Goal: Check status: Check status

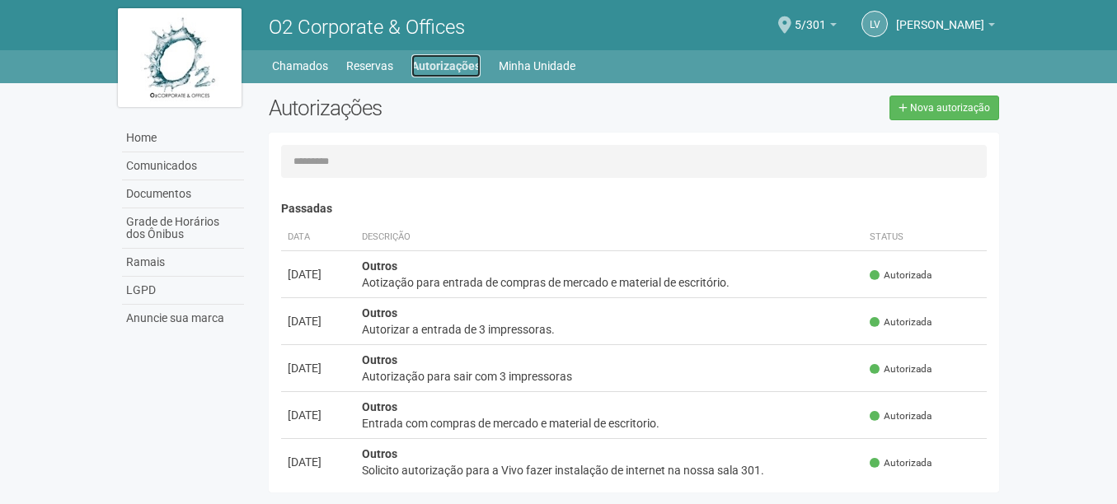
click at [428, 59] on link "Autorizações" at bounding box center [445, 65] width 69 height 23
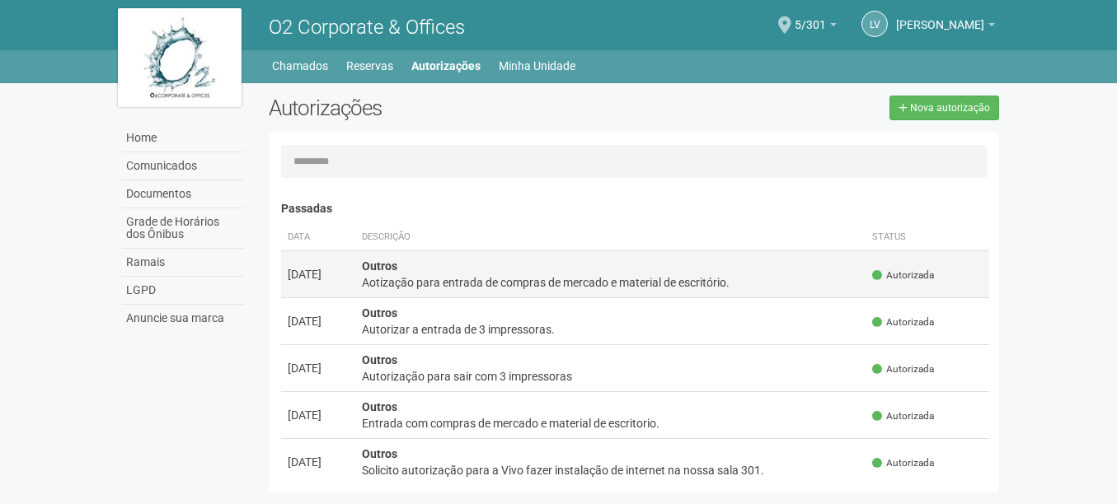
click at [527, 270] on td "Outros Aotização para entrada de compras de mercado e material de escritório." at bounding box center [610, 274] width 511 height 47
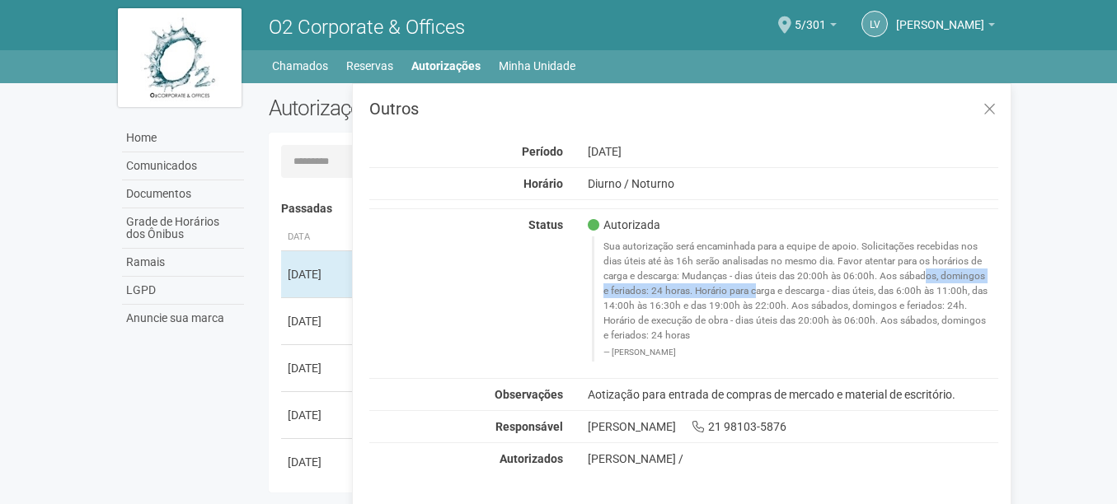
drag, startPoint x: 749, startPoint y: 275, endPoint x: 960, endPoint y: 283, distance: 211.1
click at [960, 283] on blockquote "Sua autorização será encaminhada para a equipe de apoio. Solicitações recebidas…" at bounding box center [795, 299] width 407 height 124
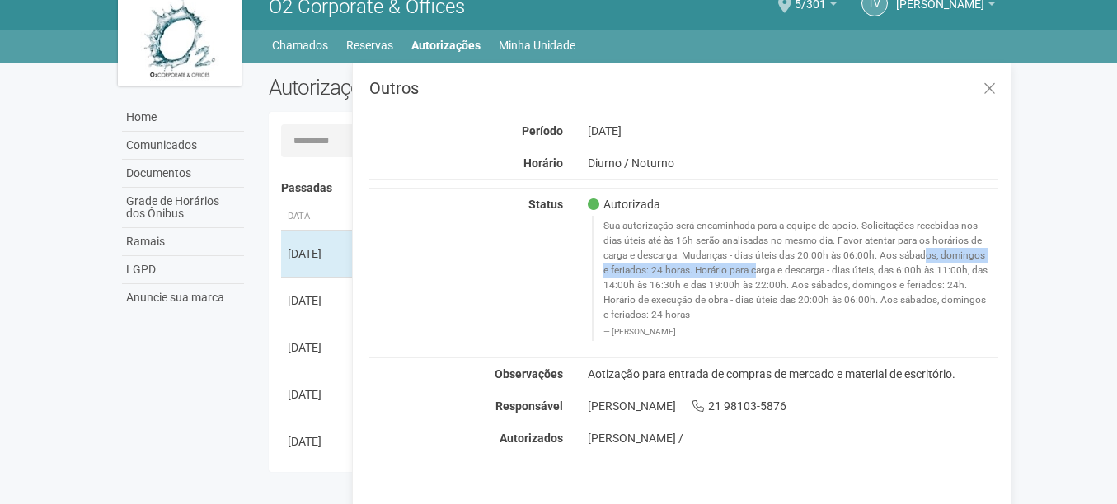
scroll to position [26, 0]
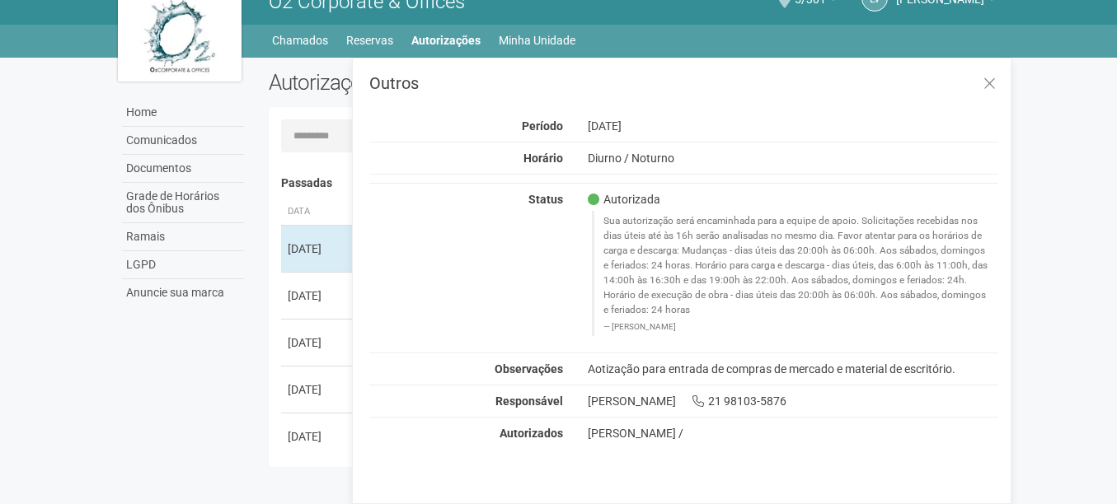
click at [797, 279] on blockquote "Sua autorização será encaminhada para a equipe de apoio. Solicitações recebidas…" at bounding box center [795, 273] width 407 height 124
click at [538, 42] on link "Minha Unidade" at bounding box center [537, 40] width 77 height 23
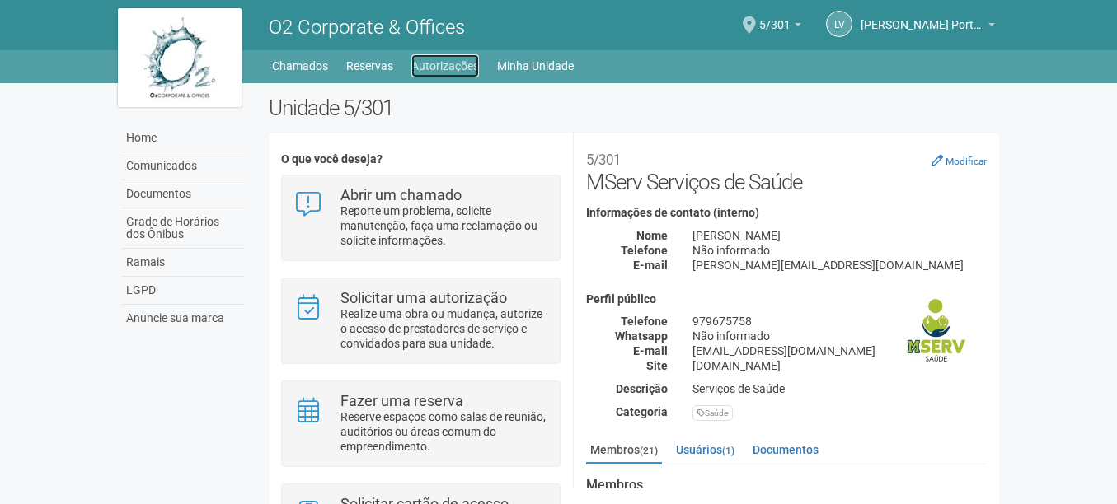
click at [417, 73] on link "Autorizações" at bounding box center [445, 65] width 68 height 23
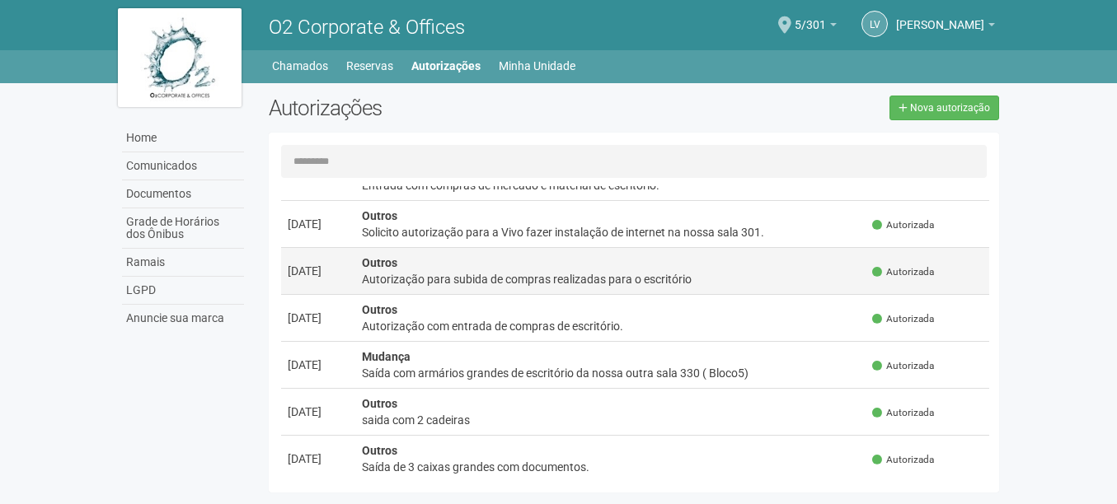
scroll to position [247, 0]
